Goal: Task Accomplishment & Management: Complete application form

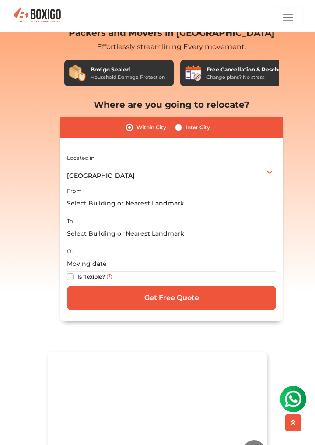
scroll to position [35, 0]
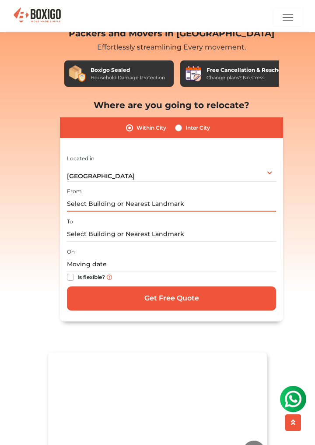
click at [189, 204] on input "text" at bounding box center [171, 203] width 209 height 15
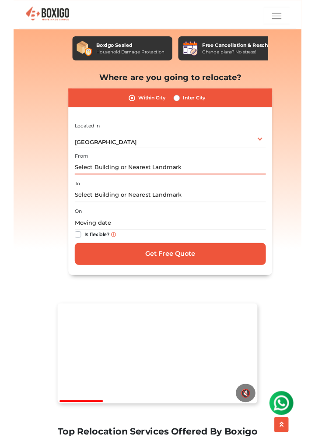
scroll to position [64, 0]
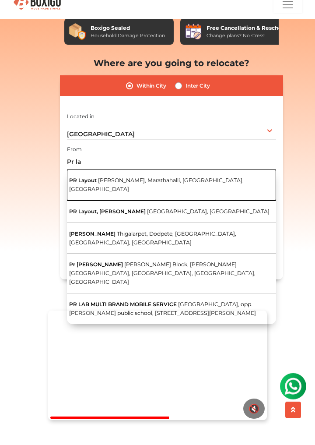
click at [196, 196] on span "[PERSON_NAME], Marathahalli, [GEOGRAPHIC_DATA], [GEOGRAPHIC_DATA]" at bounding box center [156, 196] width 175 height 15
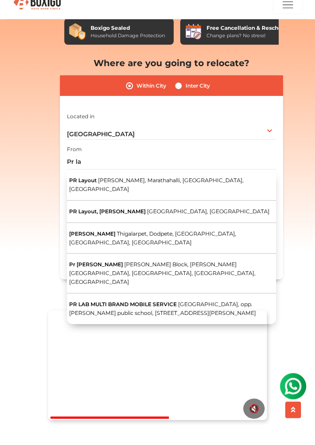
type input "PR Layout, [PERSON_NAME], Marathahalli, [GEOGRAPHIC_DATA], [GEOGRAPHIC_DATA]"
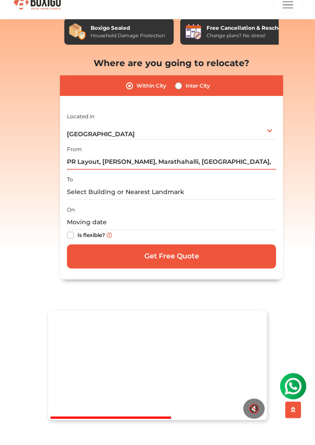
scroll to position [65, 0]
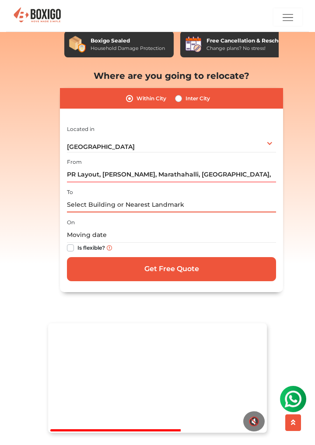
click at [141, 206] on input "text" at bounding box center [171, 204] width 209 height 15
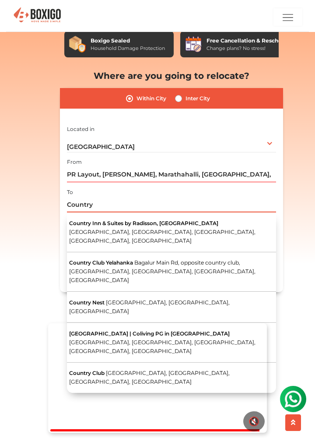
click at [67, 202] on input "Country" at bounding box center [171, 204] width 209 height 15
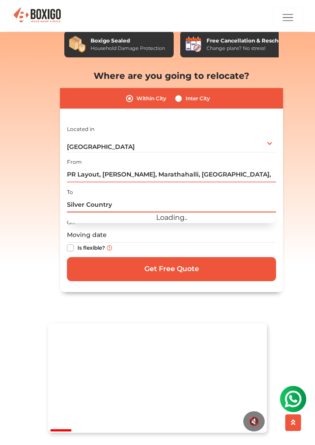
click at [141, 206] on input "Silver Country" at bounding box center [171, 204] width 209 height 15
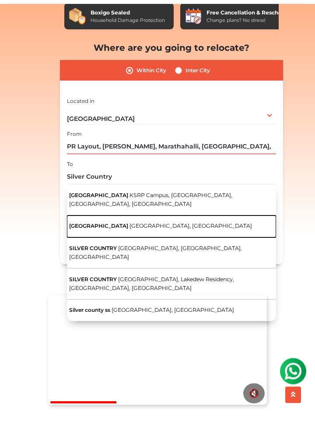
click at [215, 254] on span "[GEOGRAPHIC_DATA], [GEOGRAPHIC_DATA]" at bounding box center [191, 253] width 123 height 7
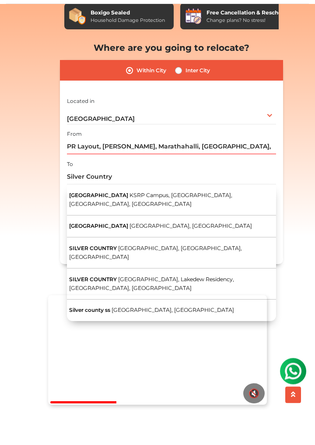
type input "[GEOGRAPHIC_DATA], [STREET_ADDRESS]"
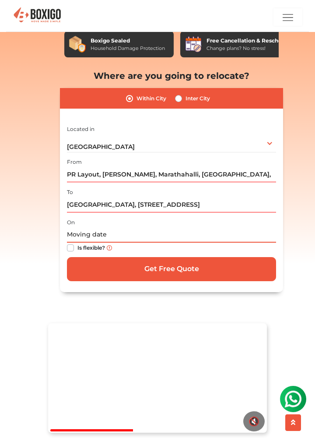
click at [100, 237] on input "text" at bounding box center [171, 234] width 209 height 15
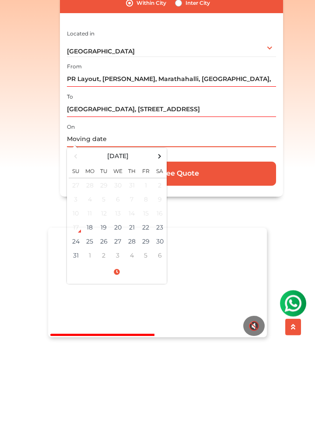
click at [155, 252] on span at bounding box center [160, 251] width 12 height 12
click at [159, 284] on td "6" at bounding box center [160, 280] width 14 height 14
type input "[DATE] 12:00 AM"
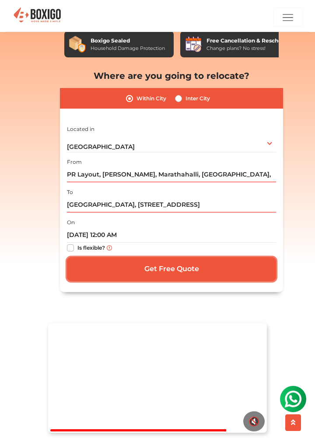
click at [194, 270] on input "Get Free Quote" at bounding box center [171, 269] width 209 height 24
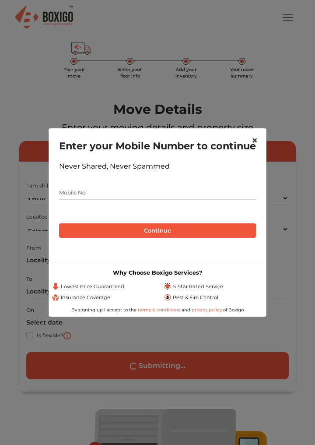
click at [256, 137] on span "×" at bounding box center [255, 140] width 6 height 13
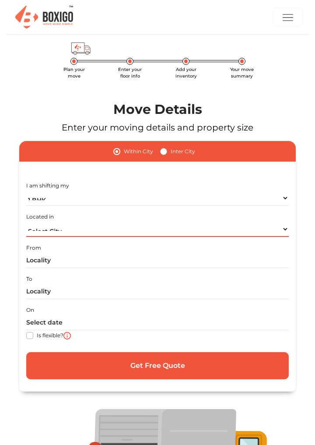
click at [285, 229] on select "Select City Bangalore Bengaluru Bhopal Bhubaneswar Chennai Coimbatore Cuttack D…" at bounding box center [157, 228] width 263 height 15
select select "[GEOGRAPHIC_DATA]"
click at [26, 221] on select "Select City Bangalore Bengaluru Bhopal Bhubaneswar Chennai Coimbatore Cuttack D…" at bounding box center [157, 228] width 263 height 15
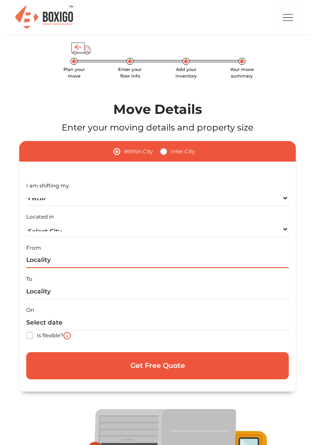
click at [96, 262] on input "text" at bounding box center [157, 259] width 263 height 15
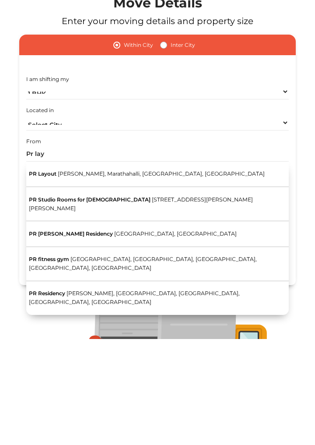
type input "PR Layout, [PERSON_NAME], Marathahalli, [GEOGRAPHIC_DATA], [GEOGRAPHIC_DATA]"
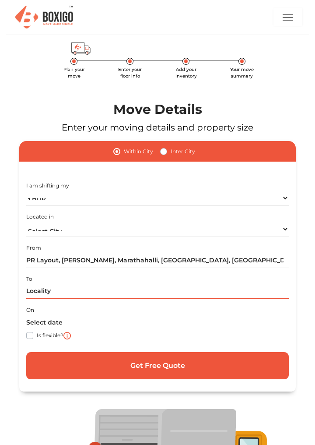
click at [35, 292] on input "text" at bounding box center [157, 291] width 263 height 15
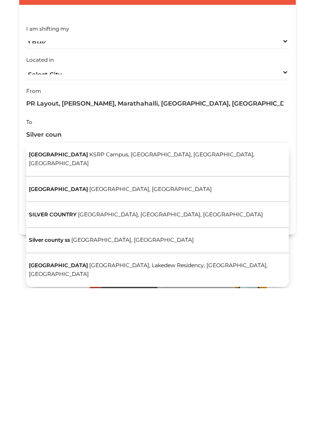
click at [203, 342] on span "[GEOGRAPHIC_DATA], [GEOGRAPHIC_DATA]" at bounding box center [150, 345] width 123 height 7
type input "[GEOGRAPHIC_DATA], [STREET_ADDRESS]"
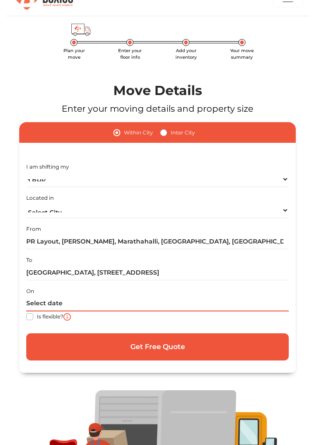
click at [35, 301] on input "text" at bounding box center [157, 303] width 263 height 15
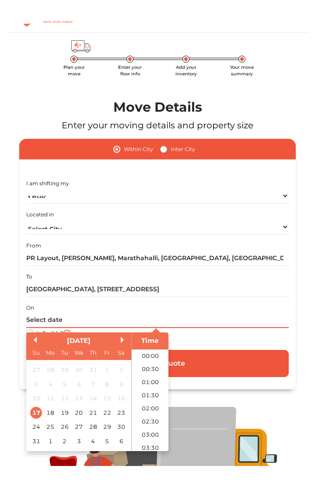
scroll to position [271, 0]
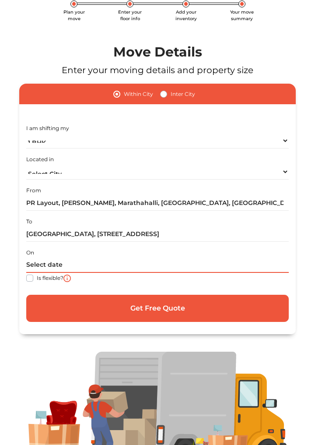
click at [33, 264] on input "text" at bounding box center [157, 264] width 263 height 15
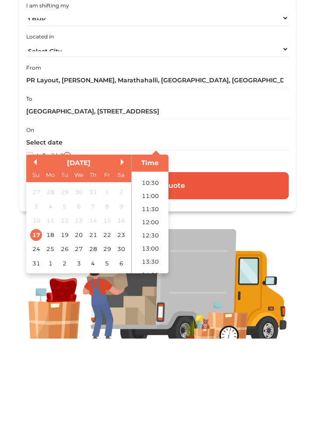
click at [122, 270] on button "Next Month" at bounding box center [124, 268] width 6 height 6
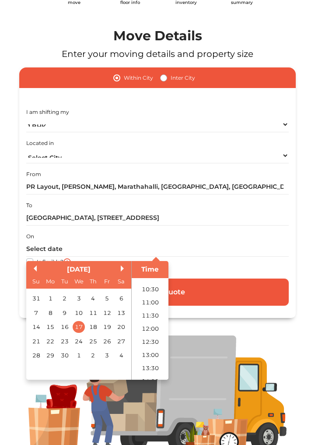
click at [123, 299] on div "6" at bounding box center [122, 298] width 12 height 12
click at [152, 340] on li "12:30" at bounding box center [150, 341] width 37 height 13
type input "06/09/2025 12:30 PM"
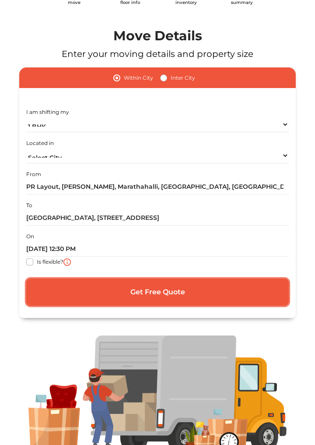
click at [200, 291] on input "Get Free Quote" at bounding box center [157, 291] width 263 height 27
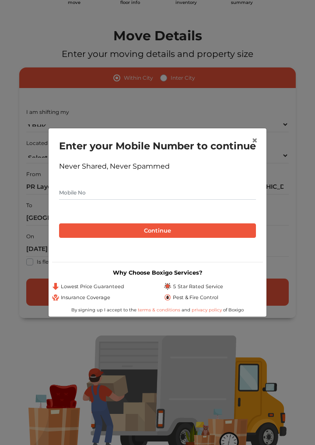
click at [104, 200] on input "text" at bounding box center [157, 193] width 197 height 14
type input "9971127626"
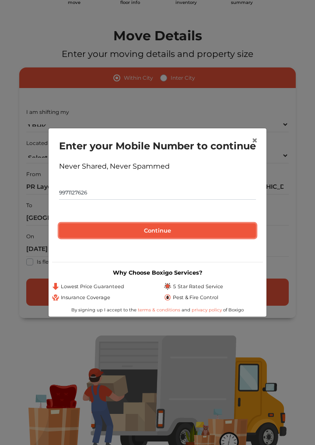
click at [171, 238] on button "Continue" at bounding box center [157, 230] width 197 height 15
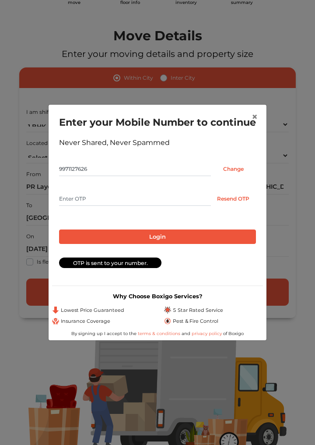
click at [92, 205] on input "text" at bounding box center [135, 199] width 152 height 14
type input "8492"
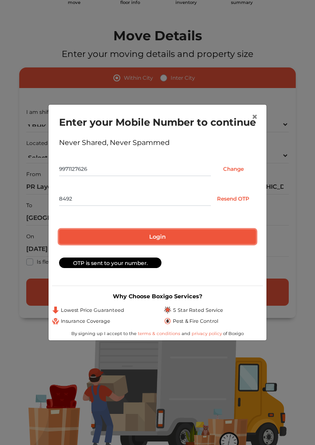
click at [167, 244] on button "Login" at bounding box center [157, 236] width 197 height 15
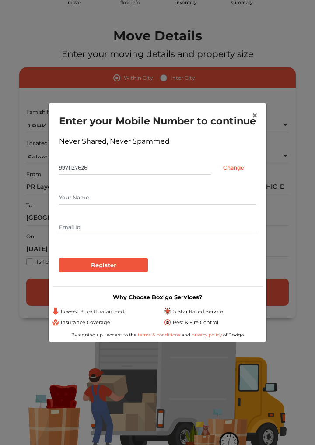
click at [71, 204] on input "text" at bounding box center [157, 197] width 197 height 14
type input "Manish"
click at [146, 231] on input "text" at bounding box center [157, 227] width 197 height 14
type input "Y"
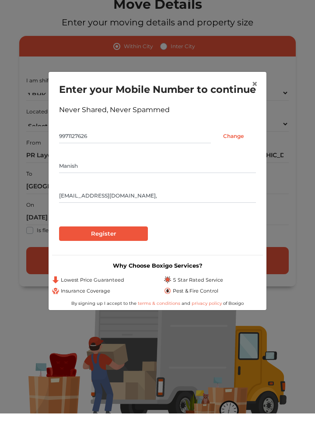
scroll to position [73, 0]
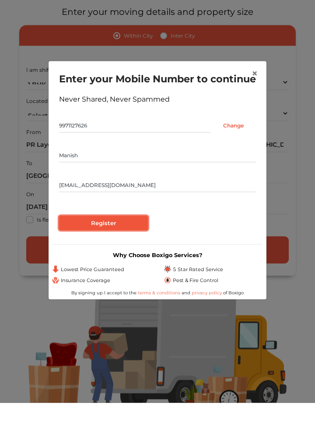
click at [68, 273] on input "Register" at bounding box center [103, 265] width 89 height 15
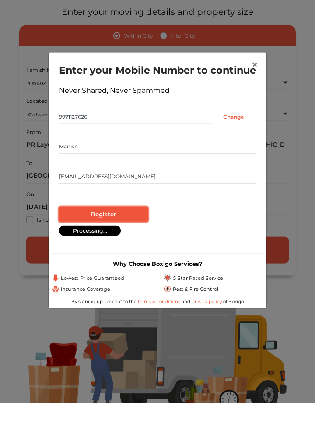
scroll to position [74, 0]
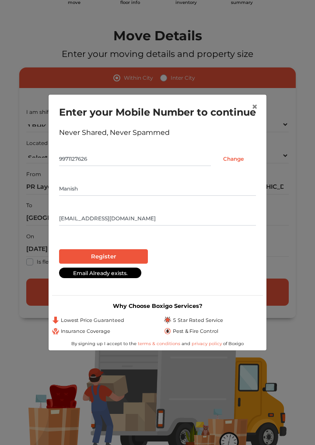
click at [52, 225] on div "Enter your Mobile Number to continue Never Shared, Never Spammed 9971127626 Cha…" at bounding box center [157, 193] width 211 height 190
click at [59, 225] on input "Xyz@gmail.com" at bounding box center [157, 218] width 197 height 14
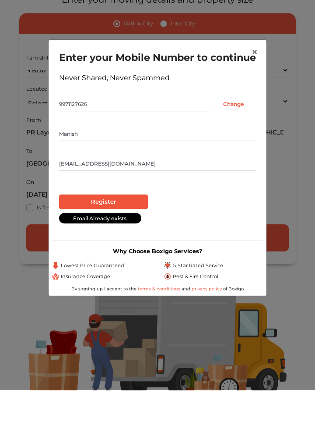
type input "AsdXyz@gmail.com"
click at [74, 263] on input "Register" at bounding box center [103, 256] width 89 height 15
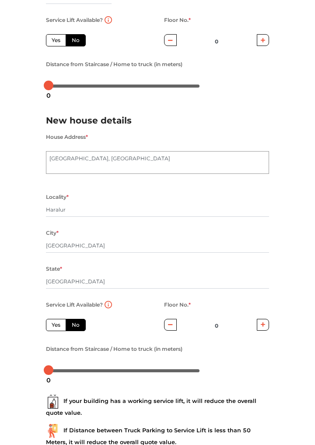
scroll to position [304, 0]
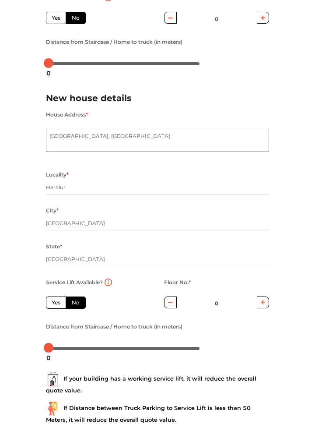
click at [267, 304] on button "button" at bounding box center [263, 302] width 13 height 12
click at [268, 305] on button "button" at bounding box center [263, 302] width 13 height 12
type input "4"
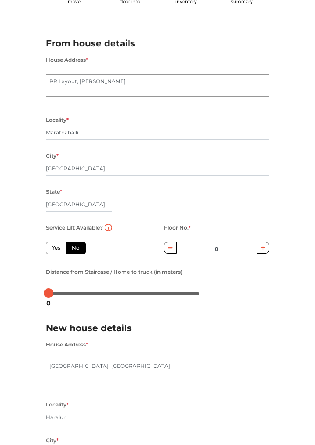
scroll to position [74, 0]
click at [265, 250] on icon "button" at bounding box center [263, 247] width 5 height 5
type input "1"
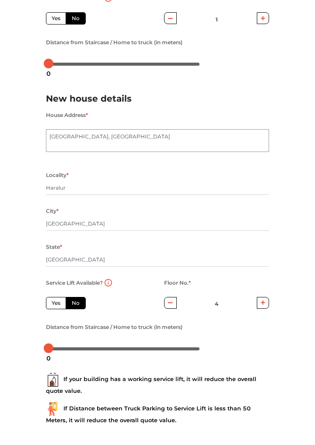
scroll to position [304, 0]
radio input "true"
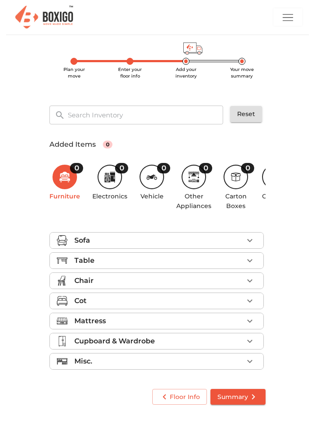
click at [251, 242] on icon "button" at bounding box center [250, 240] width 11 height 11
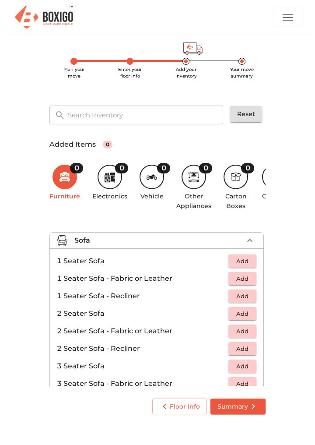
click at [244, 367] on span "Add" at bounding box center [242, 366] width 19 height 10
click at [250, 238] on icon "button" at bounding box center [250, 240] width 11 height 11
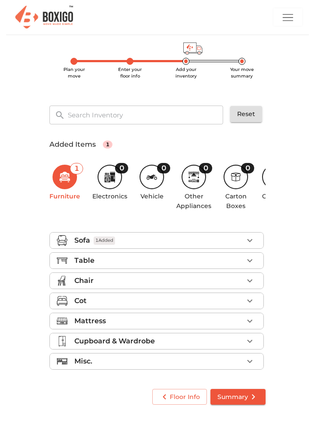
click at [250, 260] on icon "button" at bounding box center [250, 260] width 11 height 11
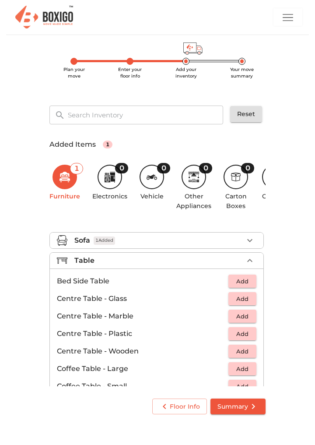
click at [250, 258] on icon "button" at bounding box center [250, 260] width 11 height 11
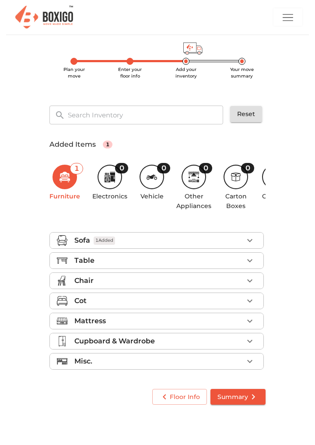
click at [252, 259] on icon "button" at bounding box center [249, 260] width 5 height 3
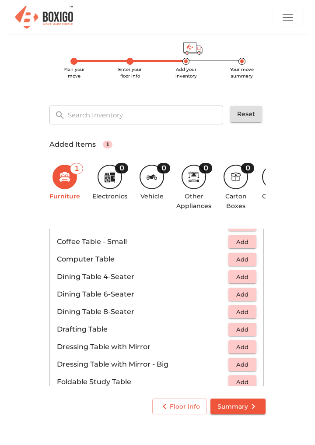
scroll to position [144, 0]
click at [243, 259] on span "Add" at bounding box center [242, 259] width 19 height 10
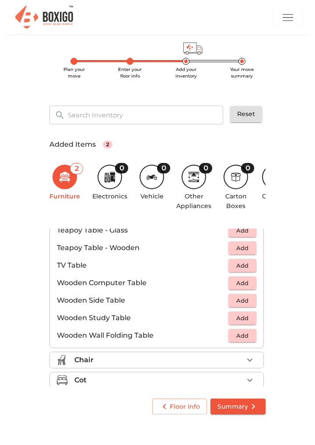
scroll to position [541, 0]
click at [245, 282] on span "Add" at bounding box center [242, 282] width 19 height 10
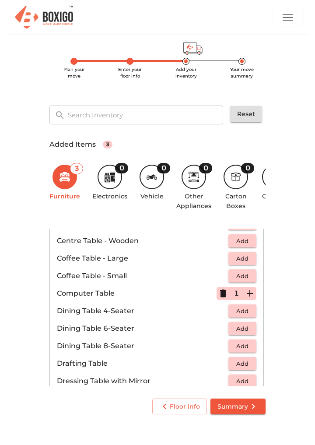
scroll to position [108, 0]
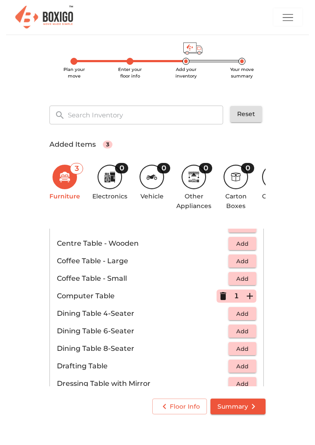
click at [224, 293] on icon "button" at bounding box center [223, 296] width 6 height 8
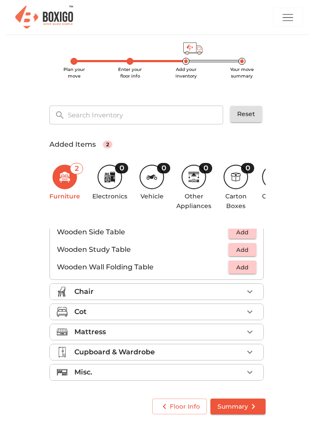
click at [253, 293] on icon "button" at bounding box center [250, 291] width 11 height 11
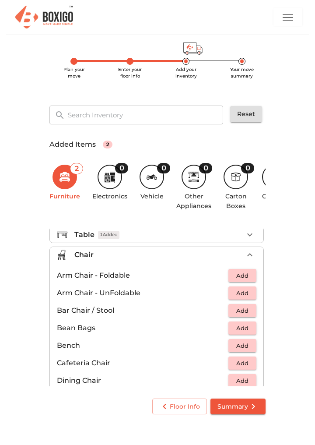
scroll to position [25, 0]
click at [249, 291] on span "Add" at bounding box center [242, 294] width 19 height 10
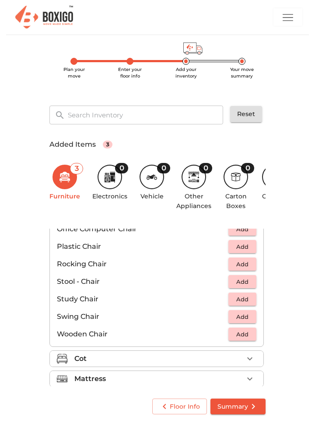
scroll to position [318, 0]
click at [249, 244] on span "Add" at bounding box center [242, 246] width 19 height 10
click at [249, 359] on icon "button" at bounding box center [250, 358] width 11 height 11
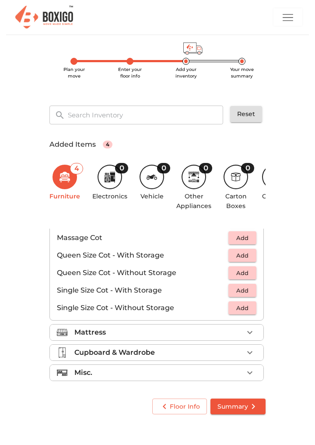
scroll to position [276, 0]
click at [246, 255] on span "Add" at bounding box center [242, 255] width 19 height 10
click at [252, 329] on icon "button" at bounding box center [250, 332] width 11 height 11
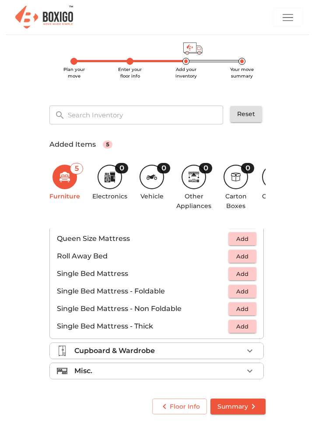
scroll to position [172, 0]
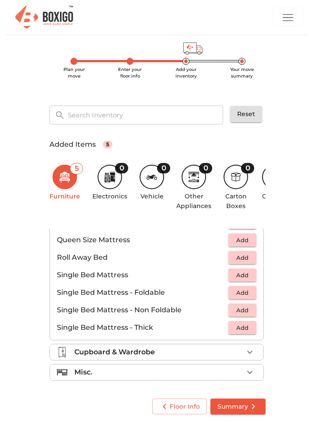
click at [244, 239] on span "Add" at bounding box center [242, 240] width 19 height 10
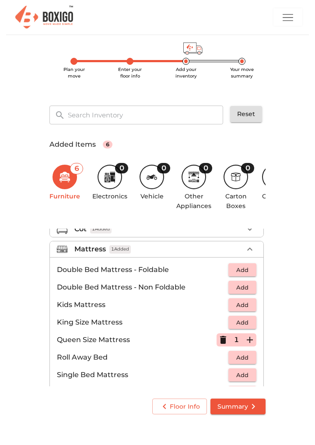
scroll to position [71, 0]
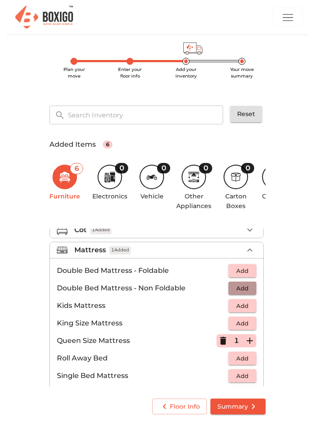
click at [244, 285] on span "Add" at bounding box center [242, 288] width 19 height 10
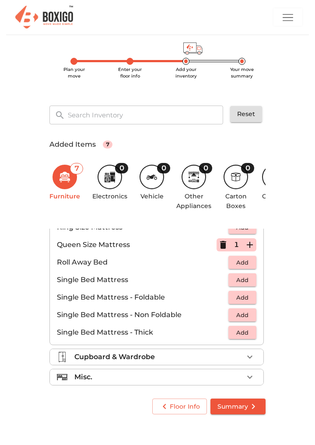
scroll to position [172, 0]
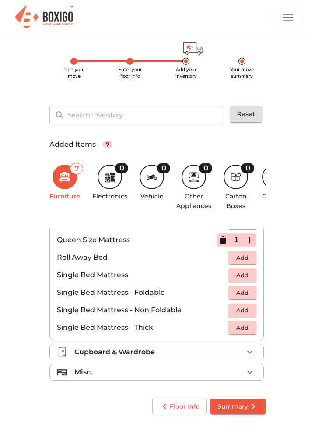
click at [248, 291] on span "Add" at bounding box center [242, 292] width 19 height 10
click at [247, 351] on icon "button" at bounding box center [250, 352] width 11 height 11
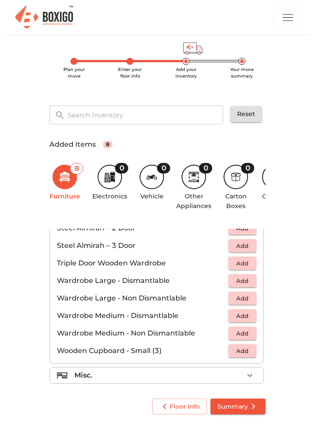
scroll to position [294, 0]
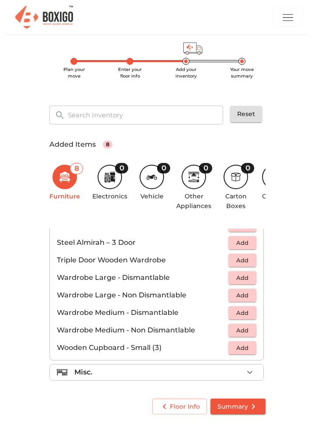
click at [251, 372] on icon "button" at bounding box center [250, 372] width 11 height 11
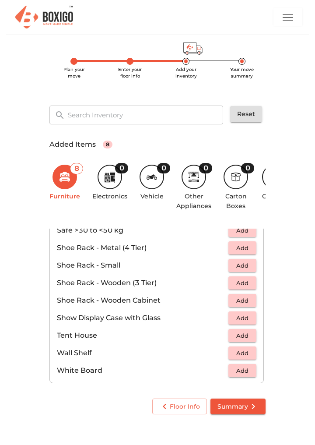
scroll to position [469, 0]
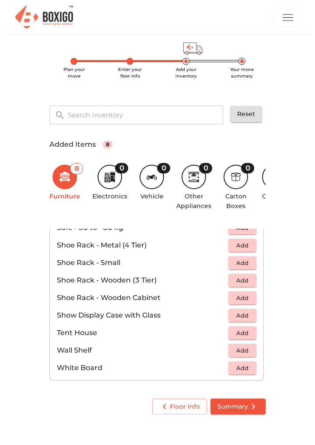
click at [249, 407] on icon "submit" at bounding box center [253, 406] width 11 height 11
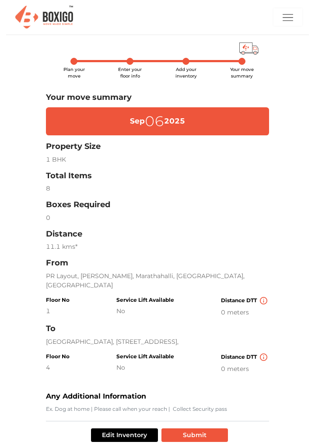
scroll to position [40, 0]
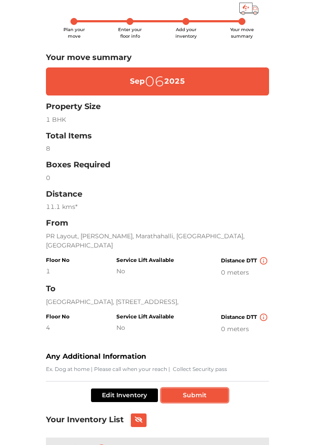
click at [202, 392] on button "Submit" at bounding box center [194, 395] width 67 height 14
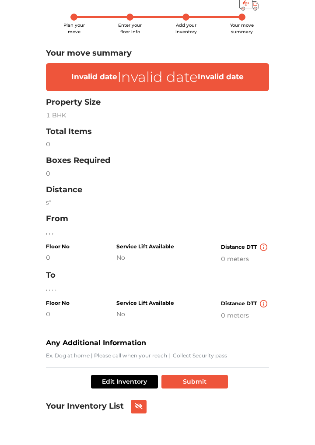
scroll to position [2, 0]
